Goal: Task Accomplishment & Management: Use online tool/utility

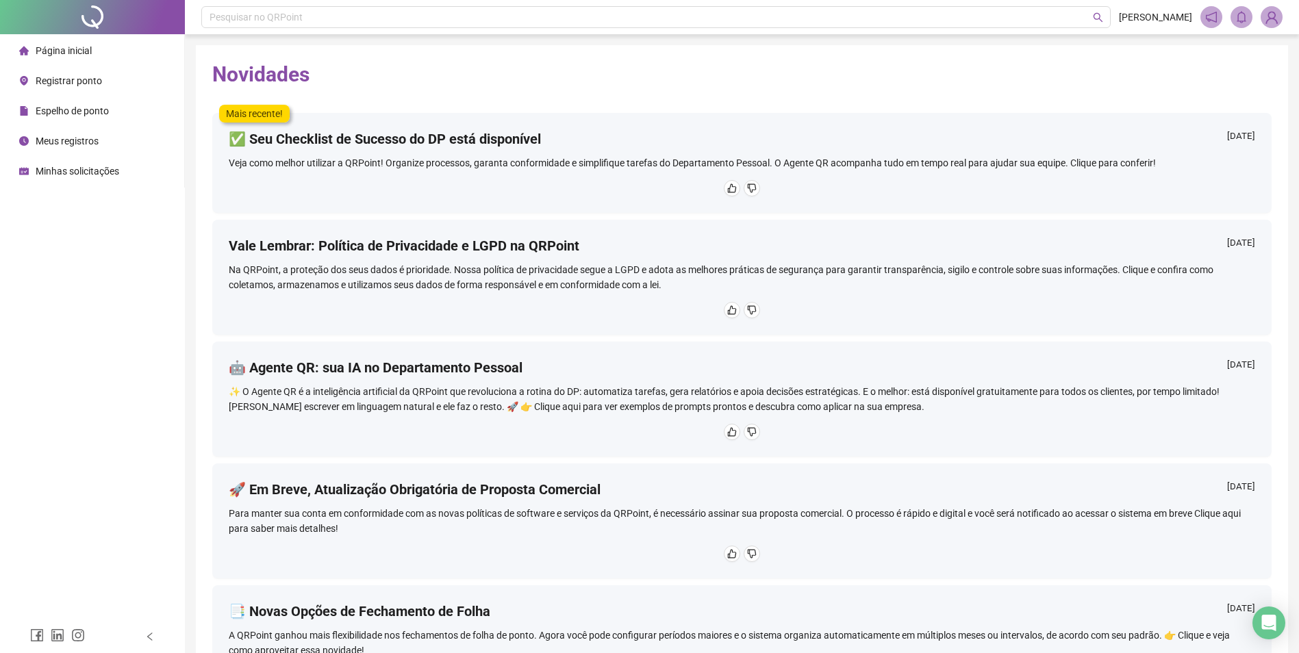
click at [67, 83] on span "Registrar ponto" at bounding box center [69, 80] width 66 height 11
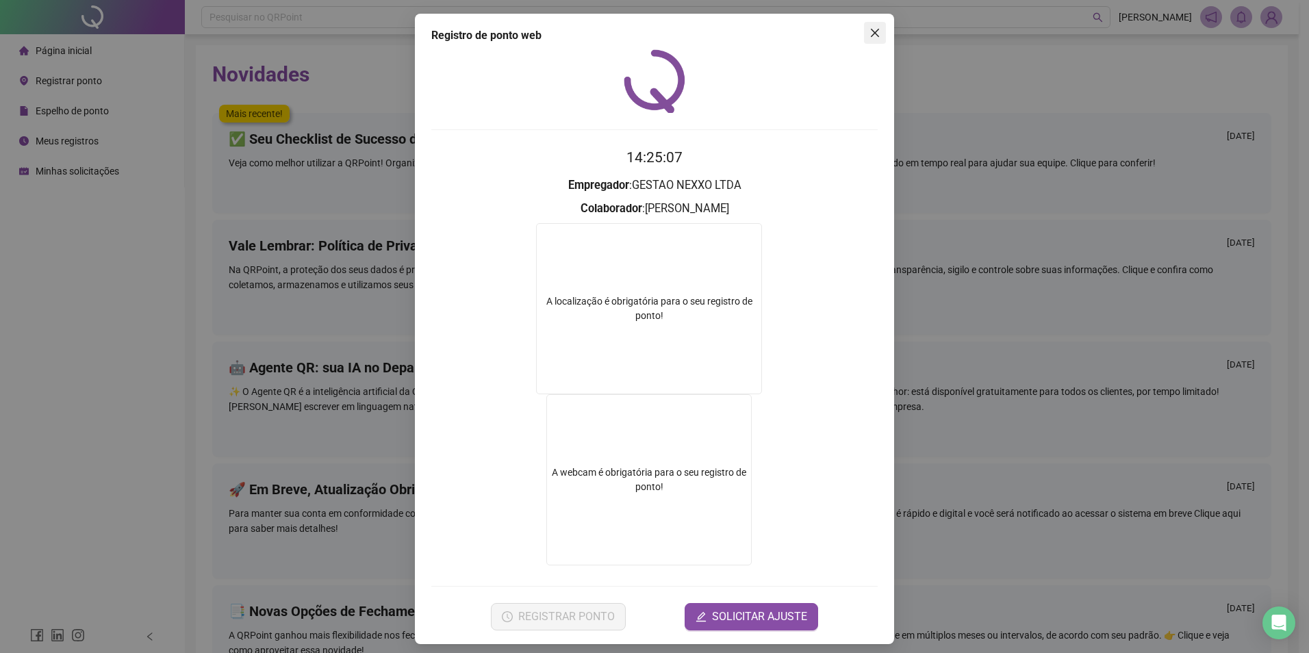
click at [874, 34] on icon "close" at bounding box center [875, 32] width 11 height 11
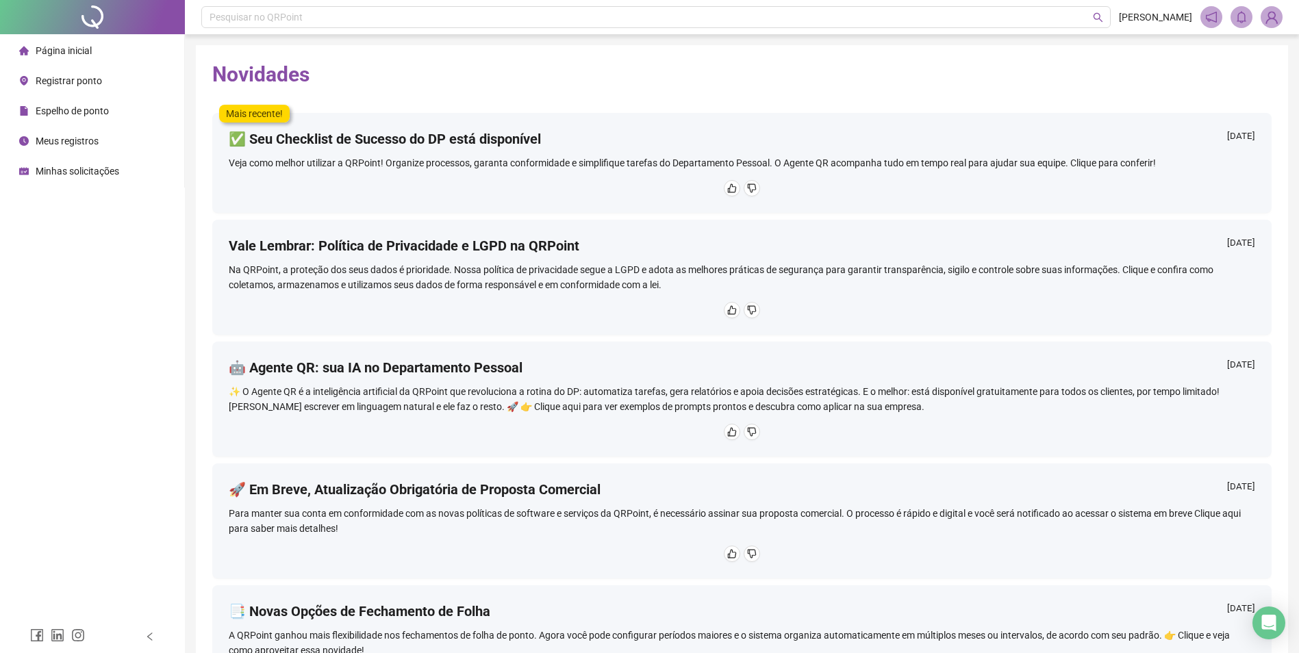
click at [82, 79] on span "Registrar ponto" at bounding box center [69, 80] width 66 height 11
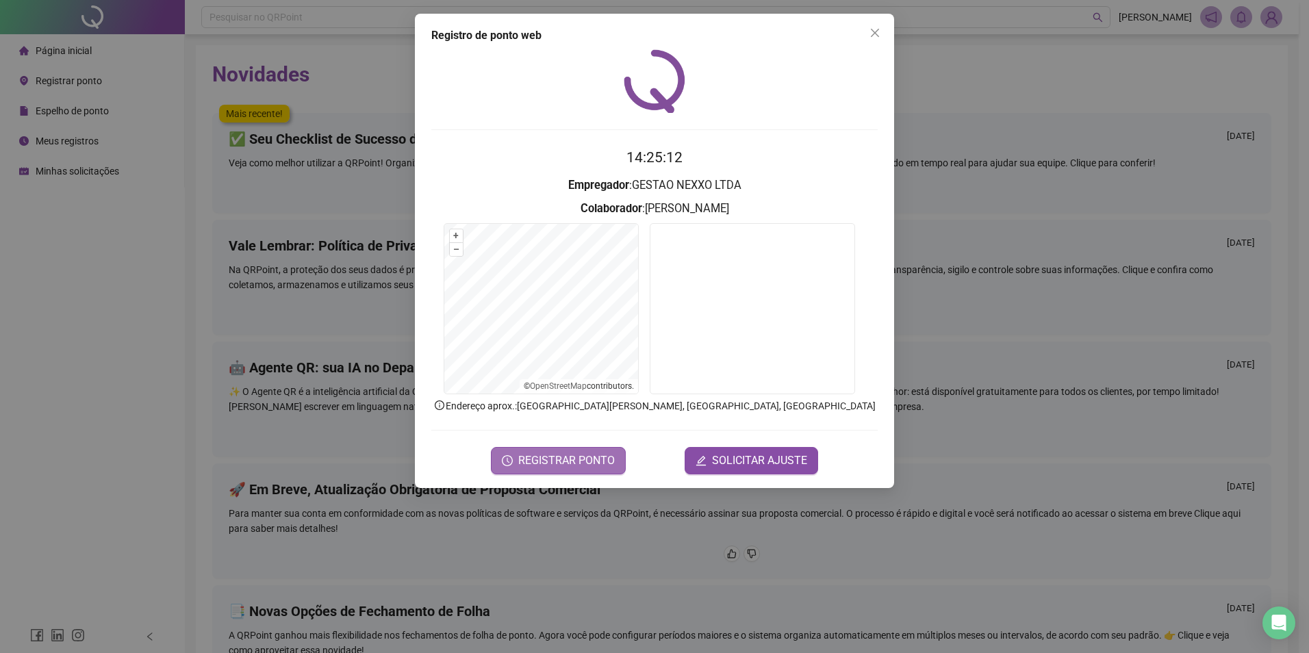
click at [568, 458] on span "REGISTRAR PONTO" at bounding box center [566, 461] width 97 height 16
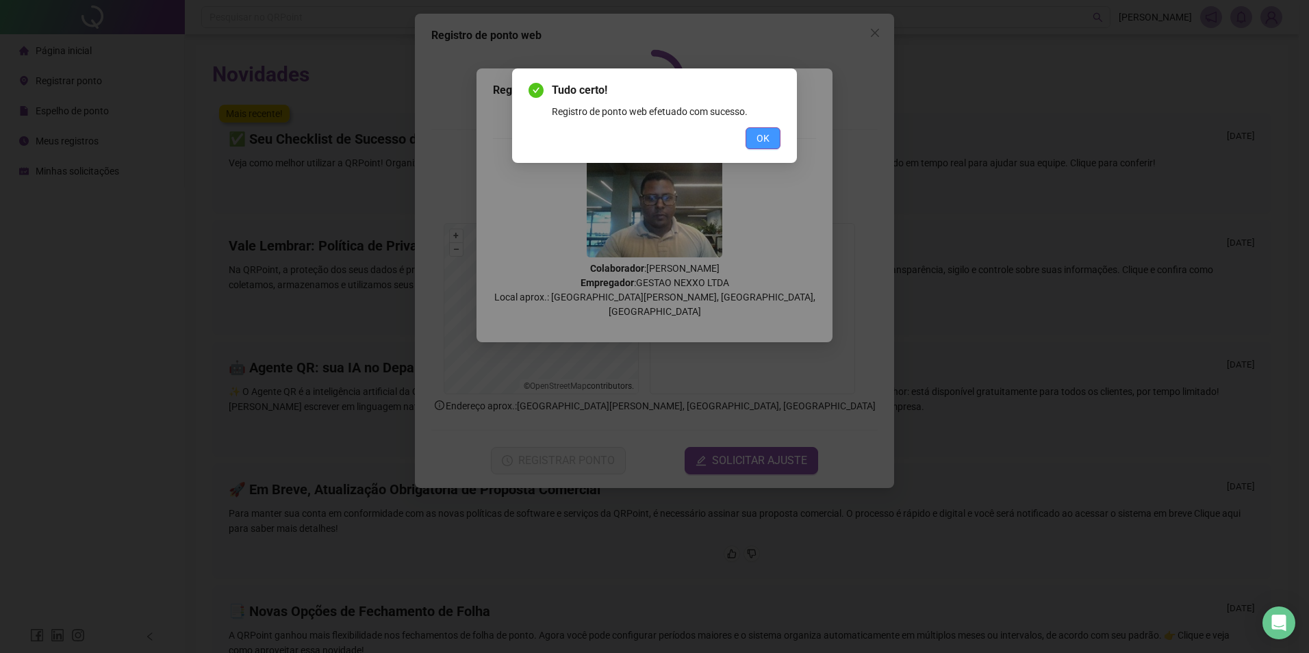
click at [763, 139] on span "OK" at bounding box center [763, 138] width 13 height 15
